Goal: Check status: Check status

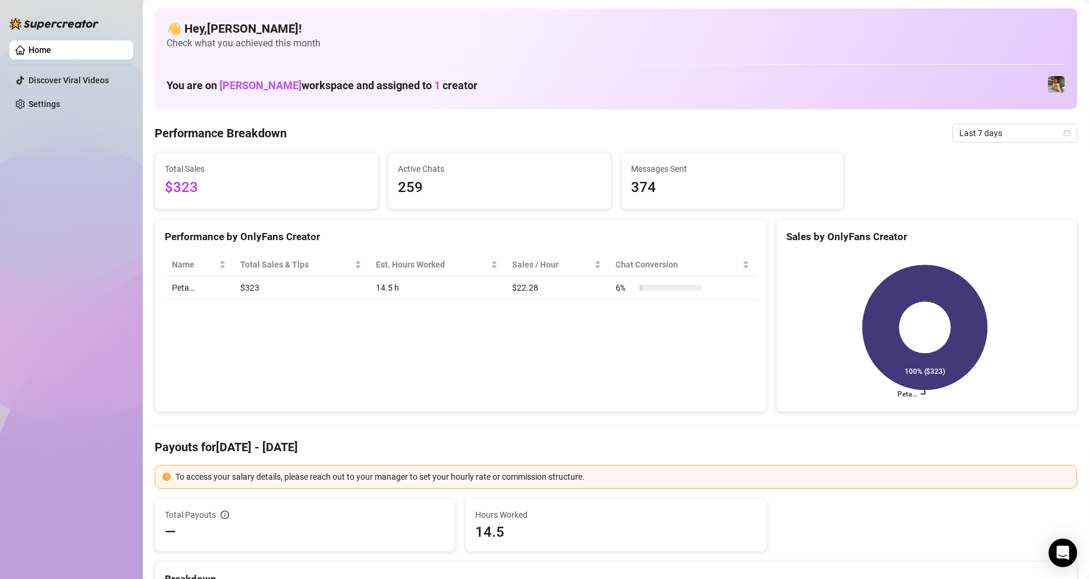
click at [989, 131] on span "Last 7 days" at bounding box center [1014, 133] width 111 height 18
click at [979, 230] on div "Custom date" at bounding box center [1004, 233] width 106 height 13
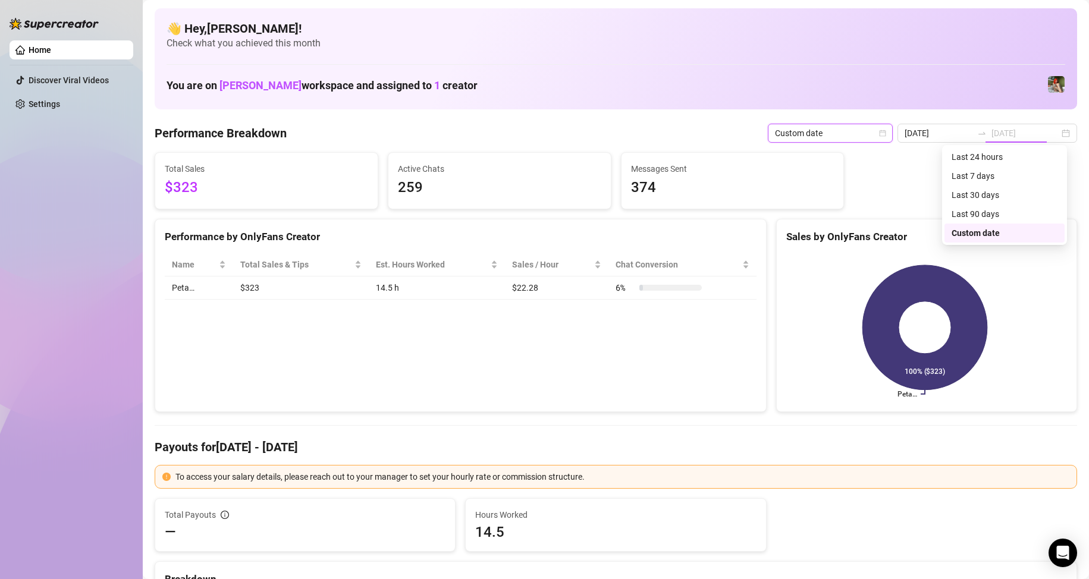
type input "[DATE]"
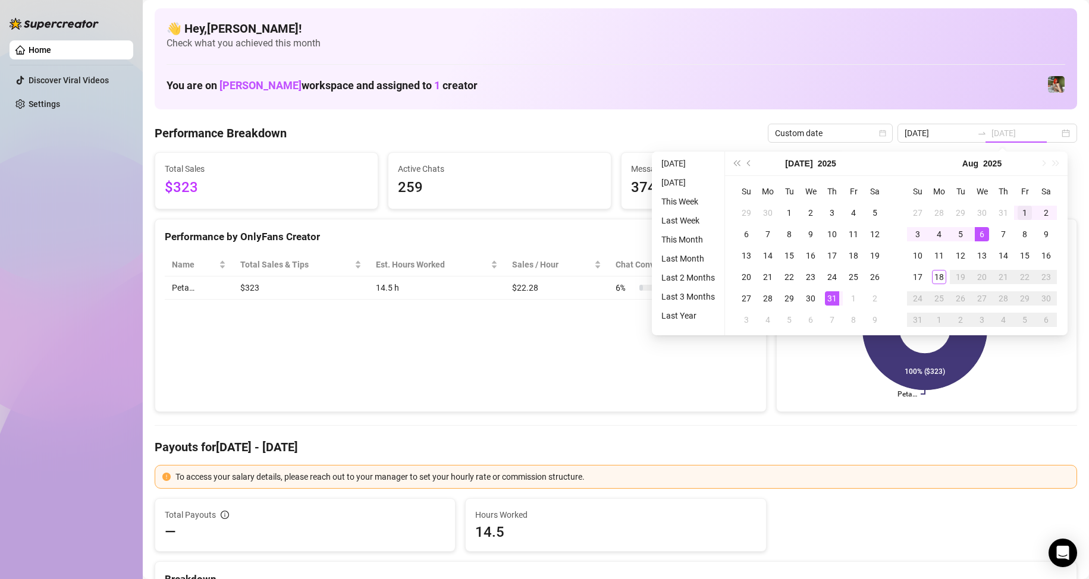
type input "[DATE]"
click at [1025, 207] on div "1" at bounding box center [1024, 213] width 14 height 14
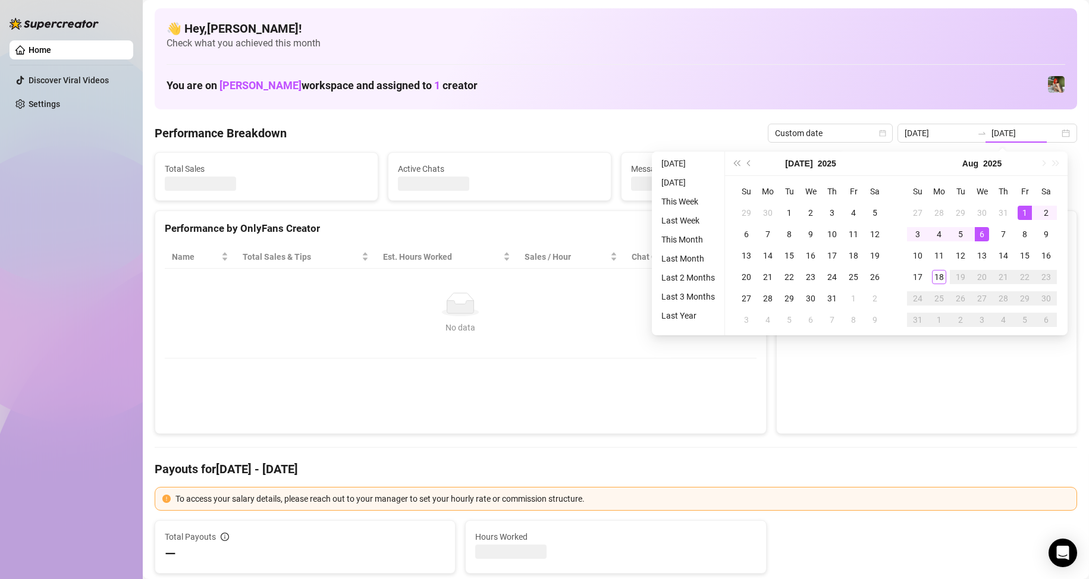
type input "[DATE]"
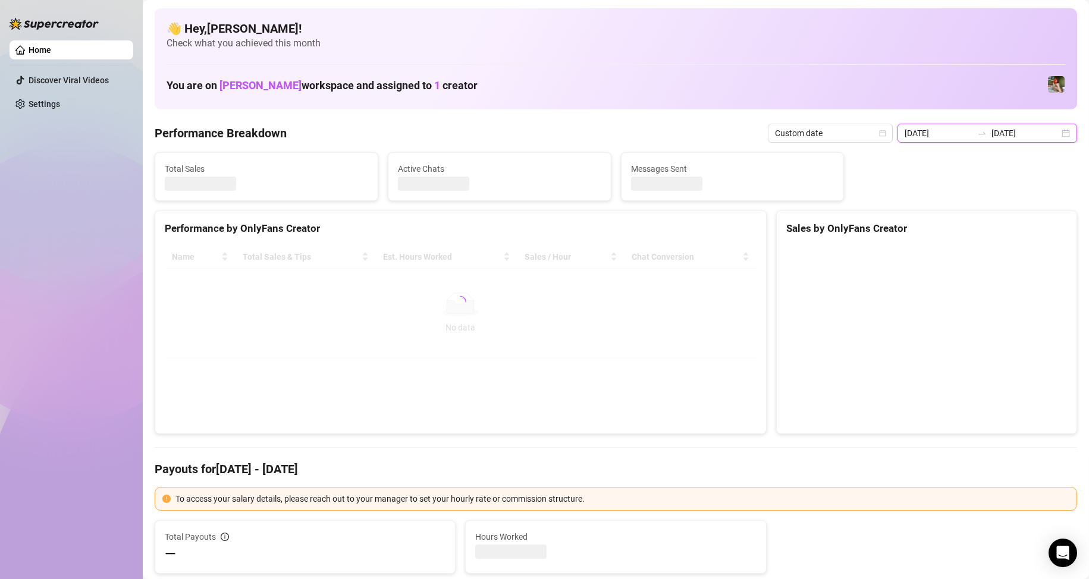
click at [1029, 134] on input "[DATE]" at bounding box center [1025, 133] width 68 height 13
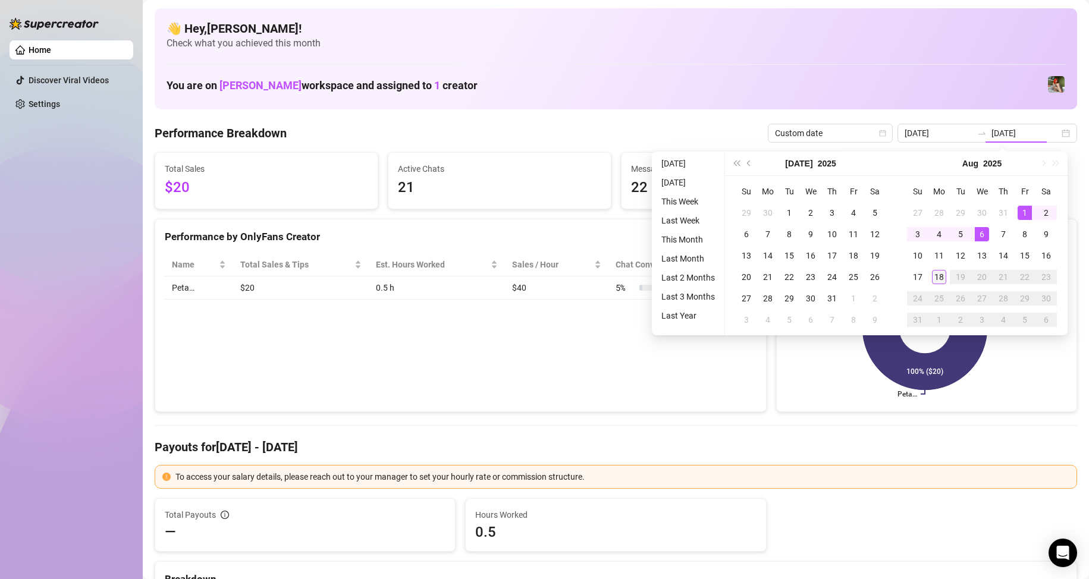
click at [940, 279] on div "18" at bounding box center [939, 277] width 14 height 14
type input "[DATE]"
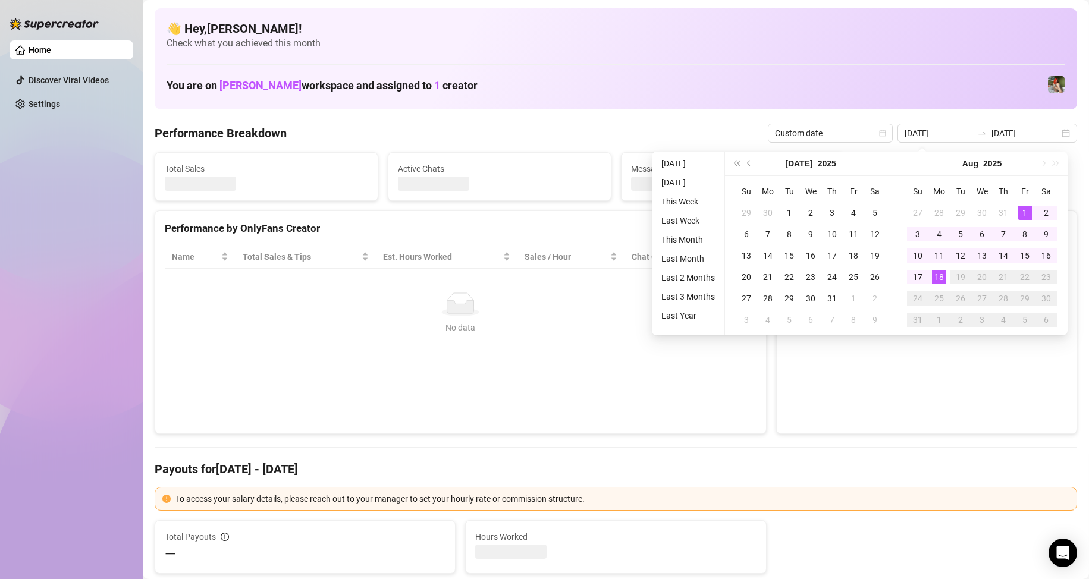
type input "[DATE]"
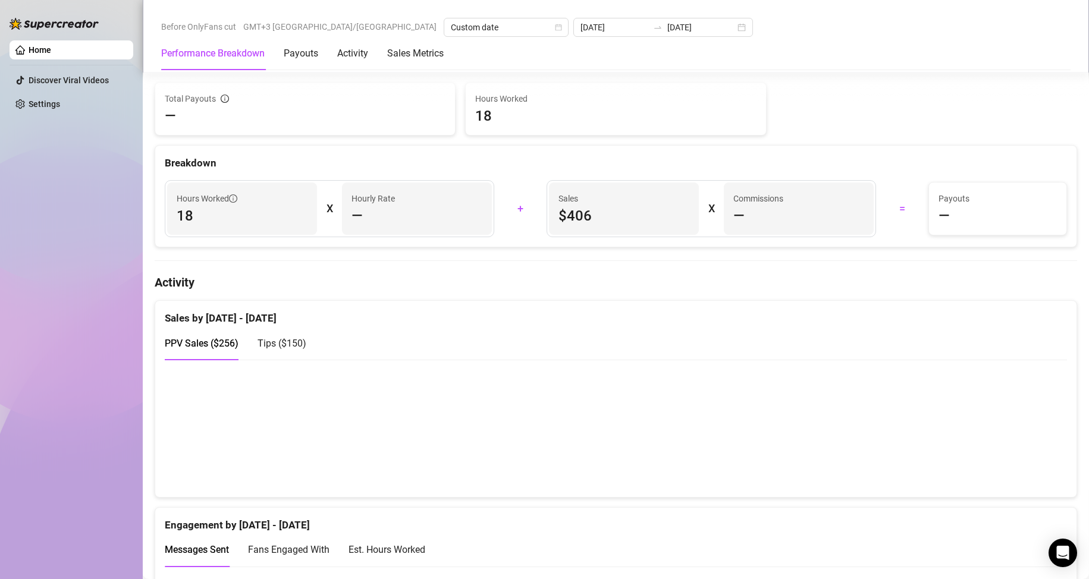
scroll to position [713, 0]
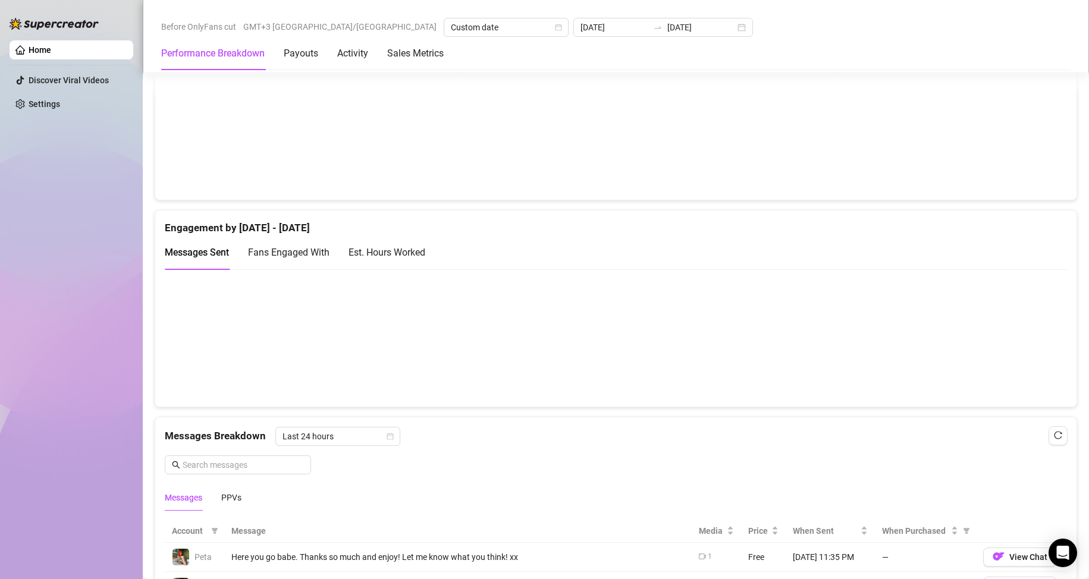
click at [388, 253] on div "Est. Hours Worked" at bounding box center [386, 252] width 77 height 15
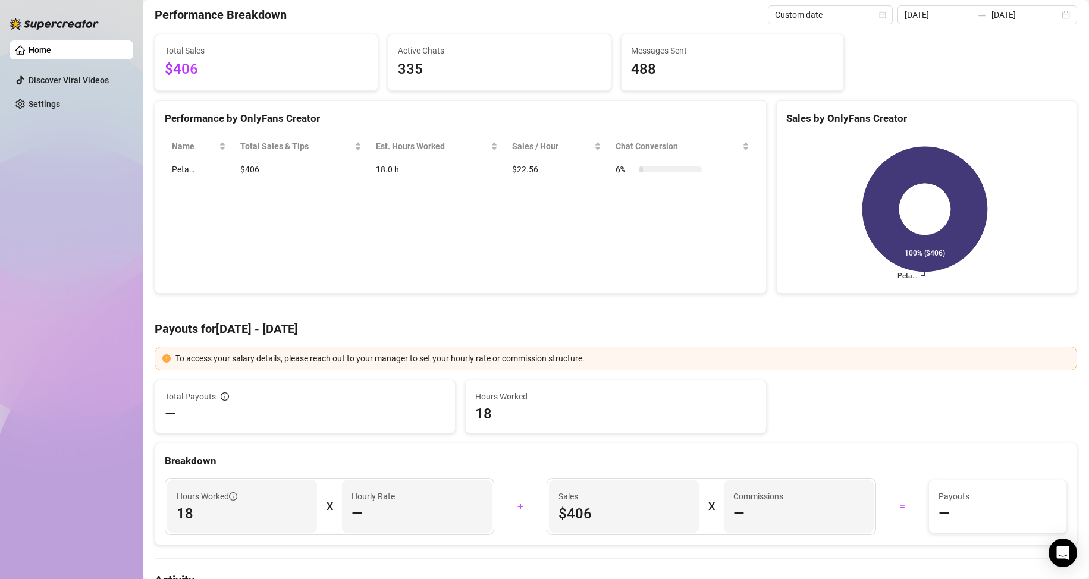
scroll to position [0, 0]
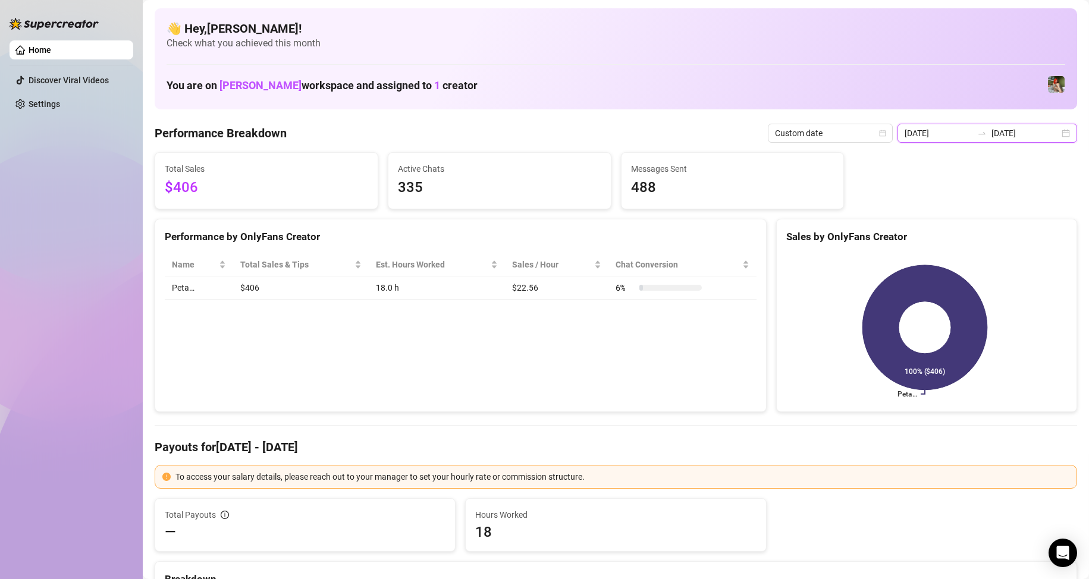
click at [936, 134] on input "[DATE]" at bounding box center [938, 133] width 68 height 13
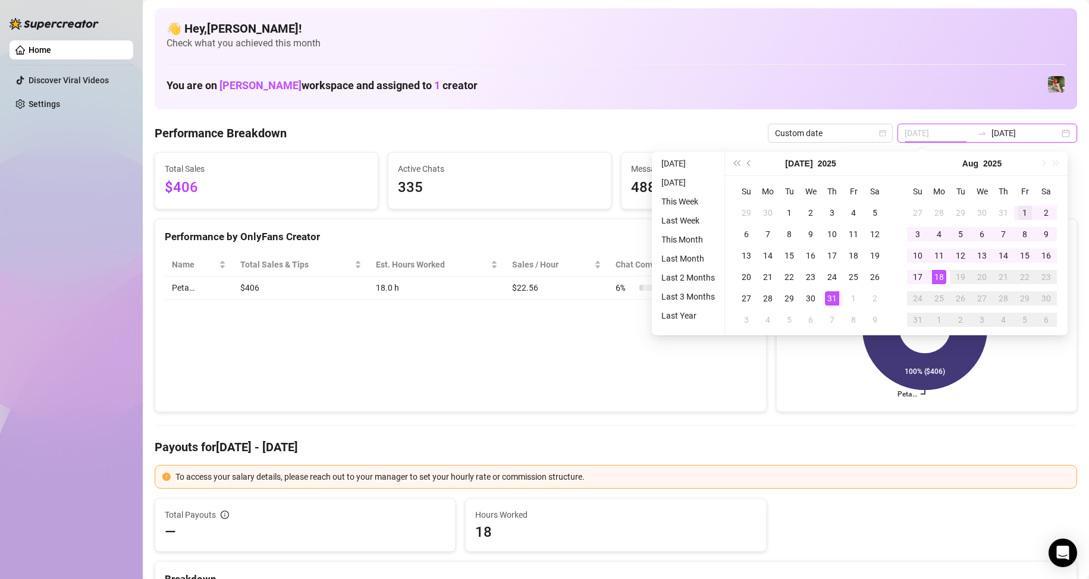
type input "[DATE]"
click at [1024, 210] on div "1" at bounding box center [1024, 213] width 14 height 14
type input "[DATE]"
click at [942, 275] on div "18" at bounding box center [939, 277] width 14 height 14
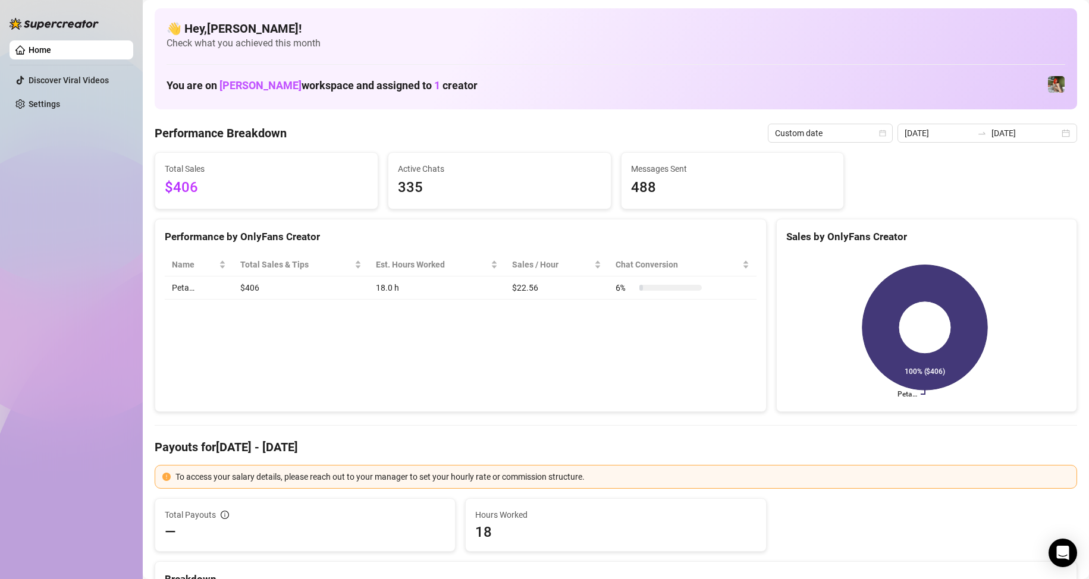
click at [776, 322] on div "Peta… 100% ($406)" at bounding box center [926, 328] width 300 height 168
